Goal: Book appointment/travel/reservation

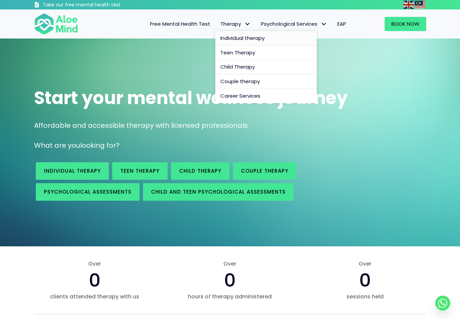
click at [231, 39] on span "Individual therapy" at bounding box center [243, 37] width 44 height 7
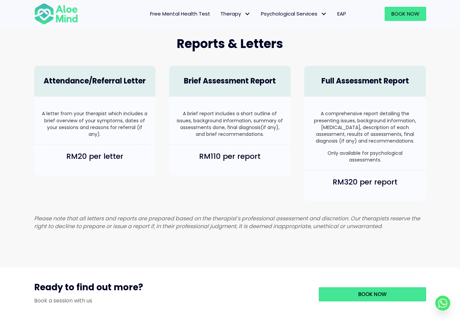
scroll to position [609, 0]
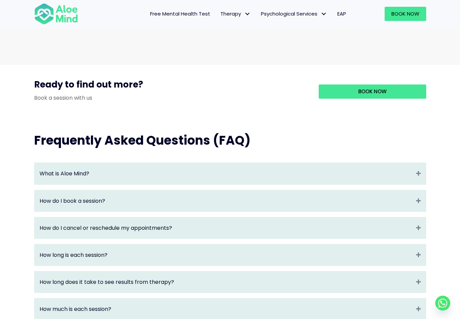
click at [334, 106] on div "Book Now" at bounding box center [368, 91] width 118 height 27
click at [339, 99] on link "Book Now" at bounding box center [373, 92] width 108 height 14
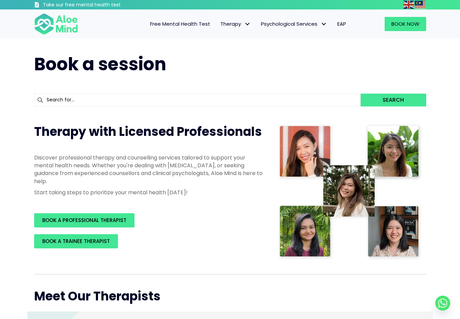
click at [99, 99] on input "text" at bounding box center [197, 100] width 327 height 13
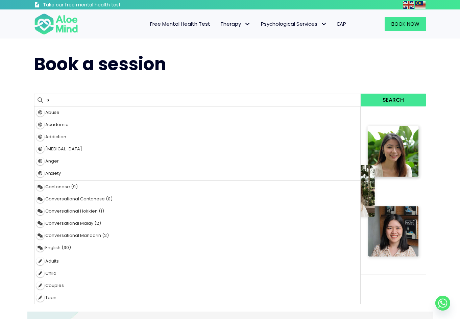
type input "sa"
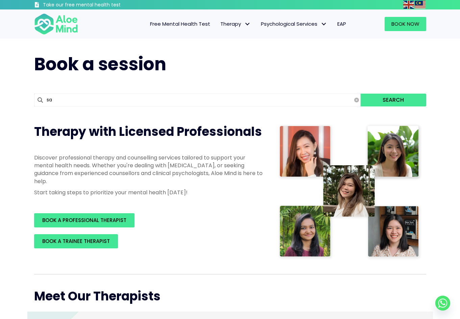
type input "sabrina"
type input "sabrin"
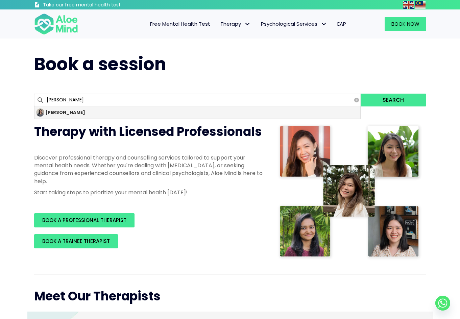
click at [82, 115] on div "[PERSON_NAME]" at bounding box center [197, 113] width 326 height 12
type input "[PERSON_NAME]"
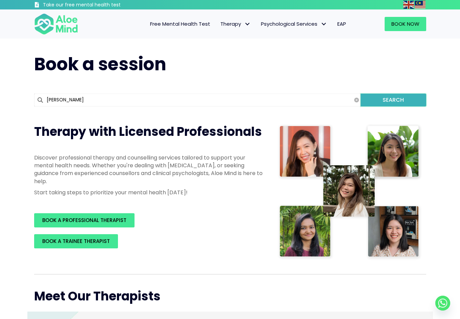
click at [372, 101] on button "Search" at bounding box center [393, 100] width 65 height 13
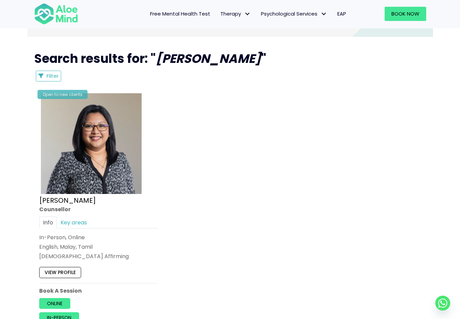
scroll to position [338, 0]
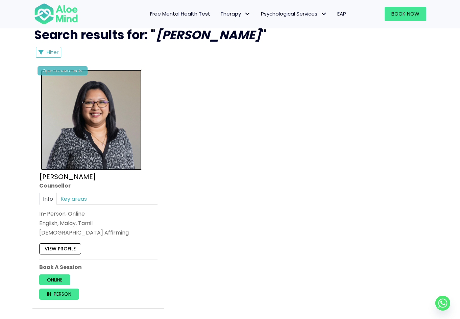
click at [76, 165] on img at bounding box center [91, 120] width 101 height 101
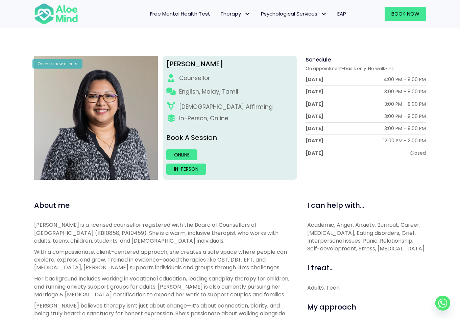
scroll to position [135, 0]
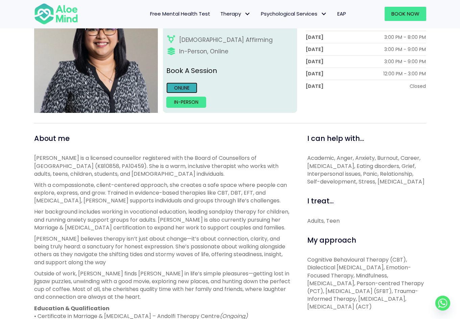
click at [186, 87] on link "Online" at bounding box center [181, 88] width 31 height 11
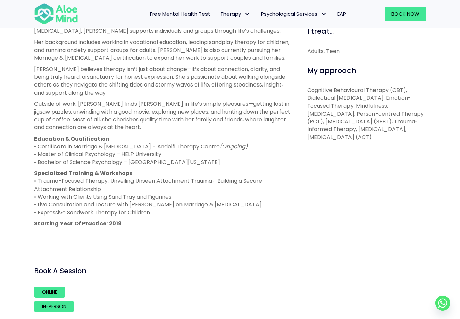
scroll to position [406, 0]
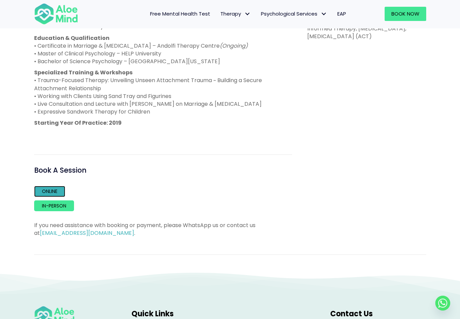
click at [61, 189] on link "Online" at bounding box center [49, 191] width 31 height 11
